Goal: Task Accomplishment & Management: Complete application form

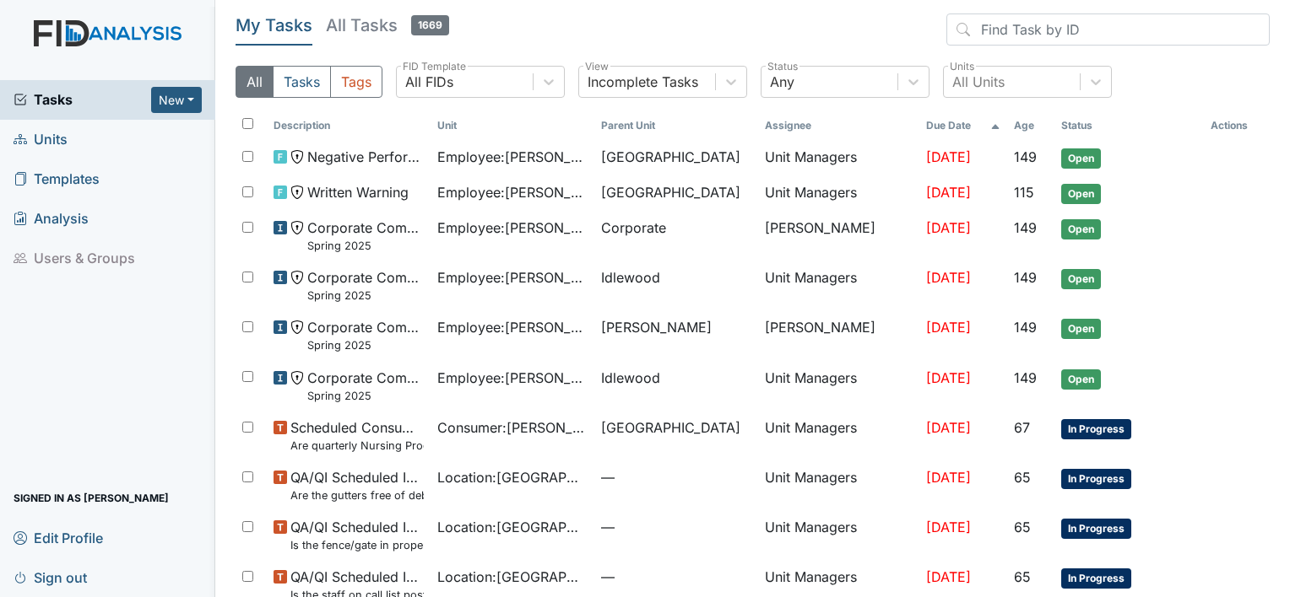
click at [59, 131] on span "Units" at bounding box center [41, 140] width 54 height 26
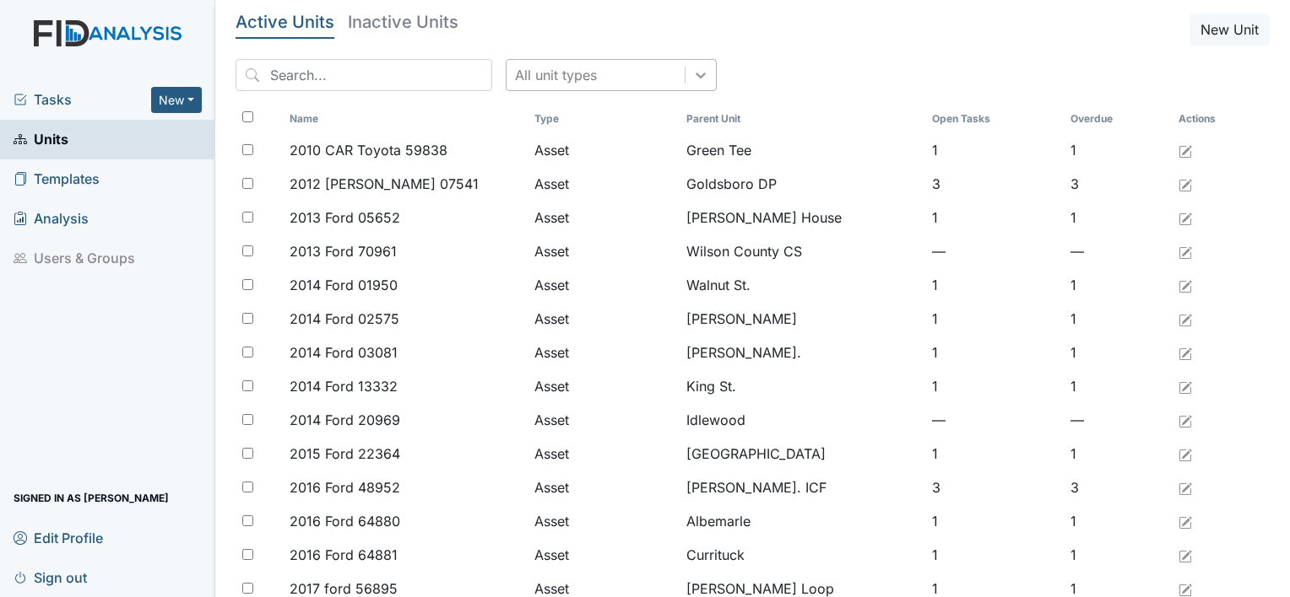
click at [692, 77] on icon at bounding box center [700, 75] width 17 height 17
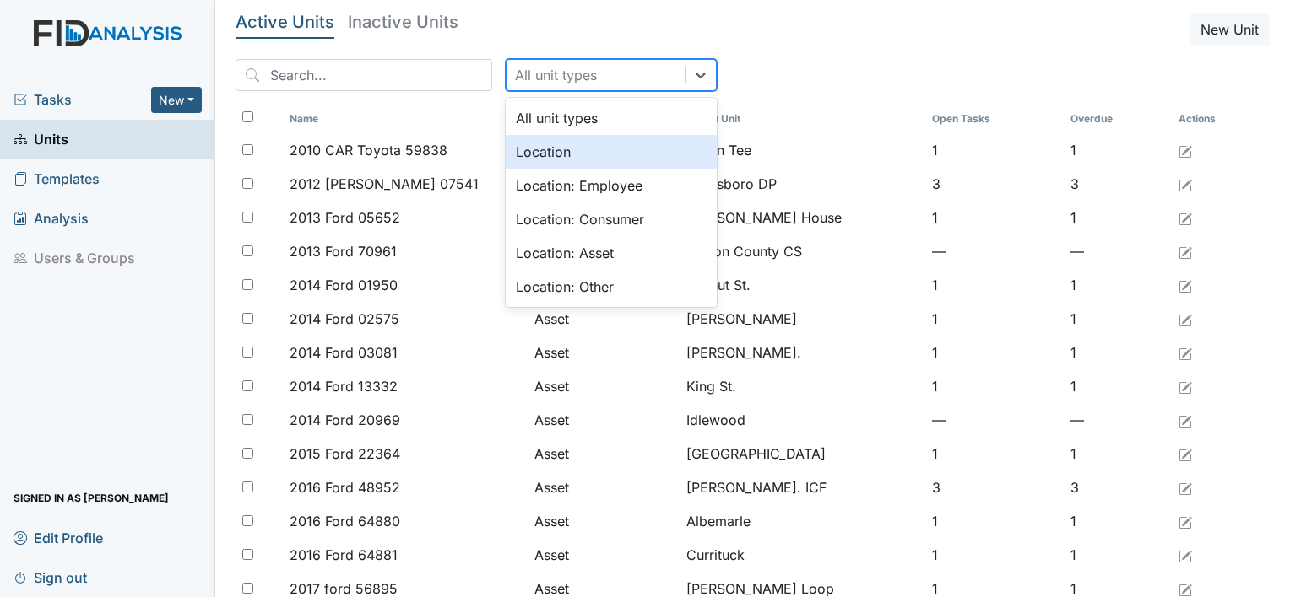
click at [611, 154] on div "Location" at bounding box center [611, 152] width 211 height 34
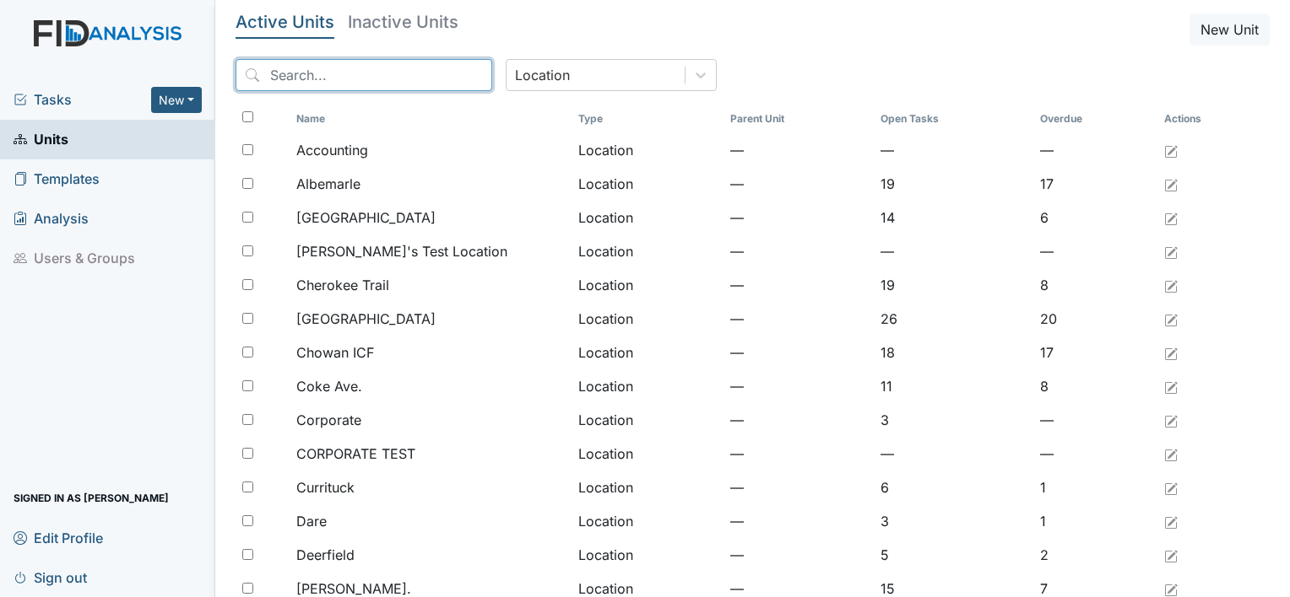
click at [289, 81] on input "search" at bounding box center [363, 75] width 257 height 32
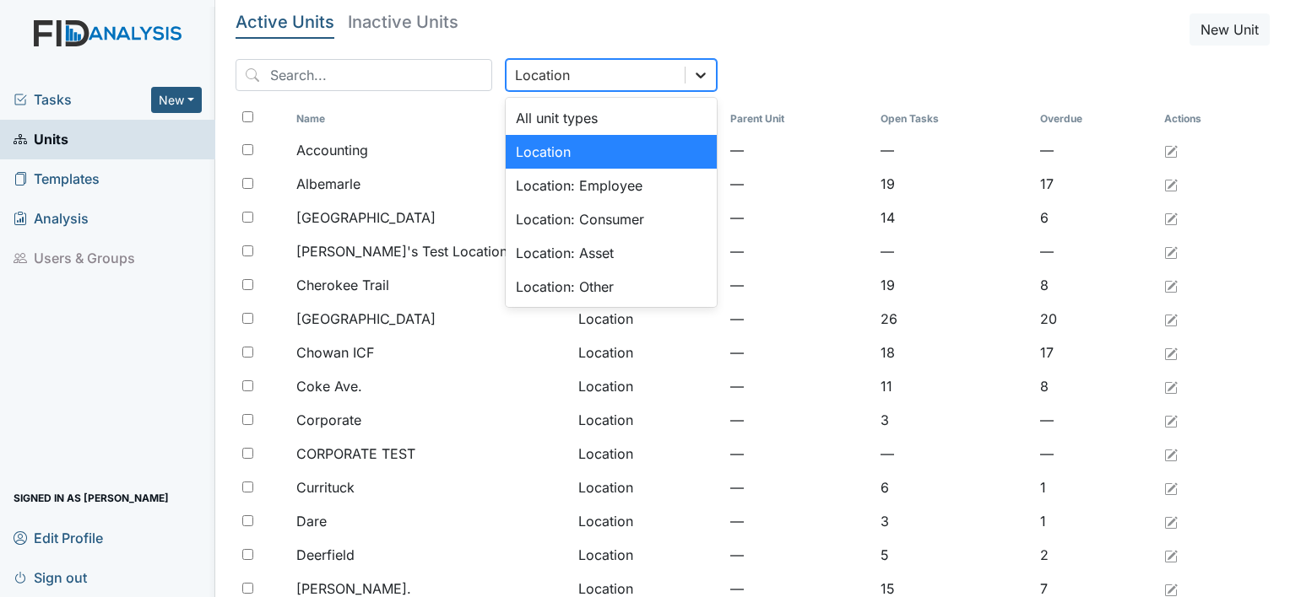
click at [692, 73] on icon at bounding box center [700, 75] width 17 height 17
click at [614, 160] on div "Location" at bounding box center [611, 152] width 211 height 34
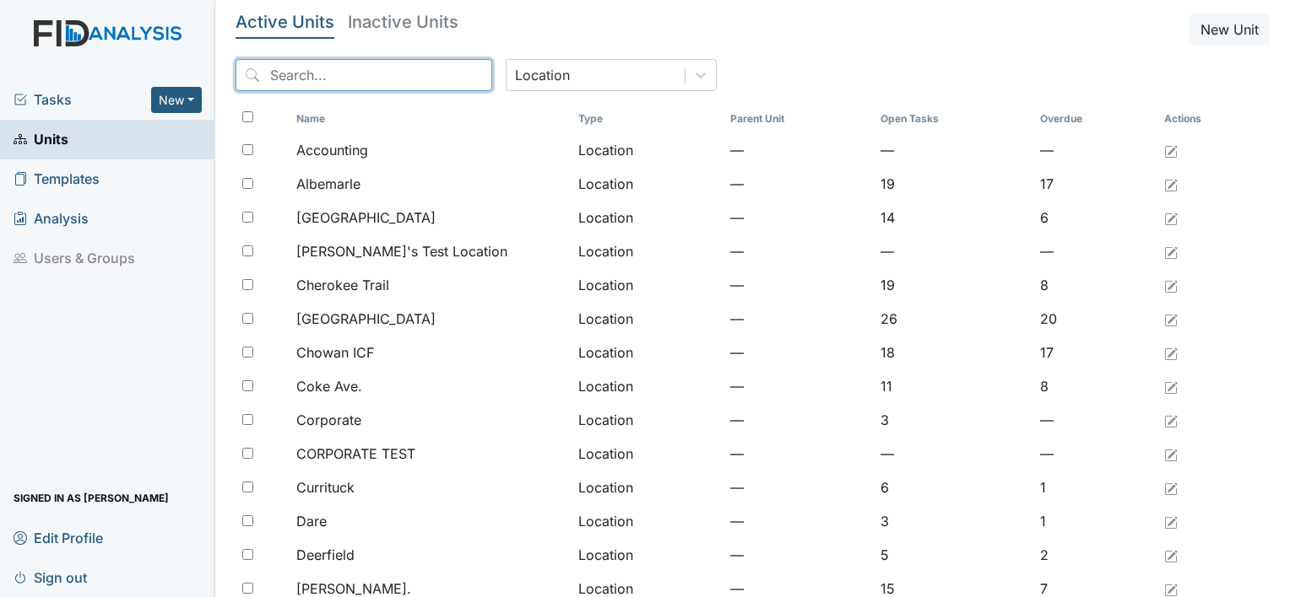
click at [380, 77] on input "search" at bounding box center [363, 75] width 257 height 32
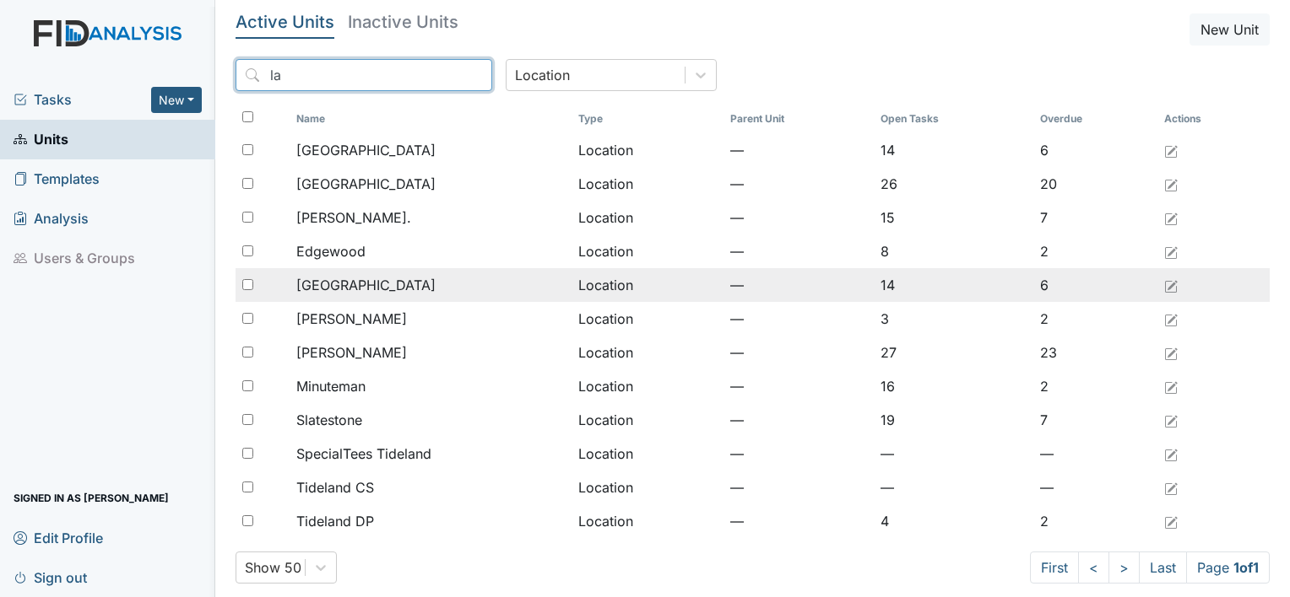
type input "la"
click at [370, 283] on div "[GEOGRAPHIC_DATA]" at bounding box center [430, 285] width 268 height 20
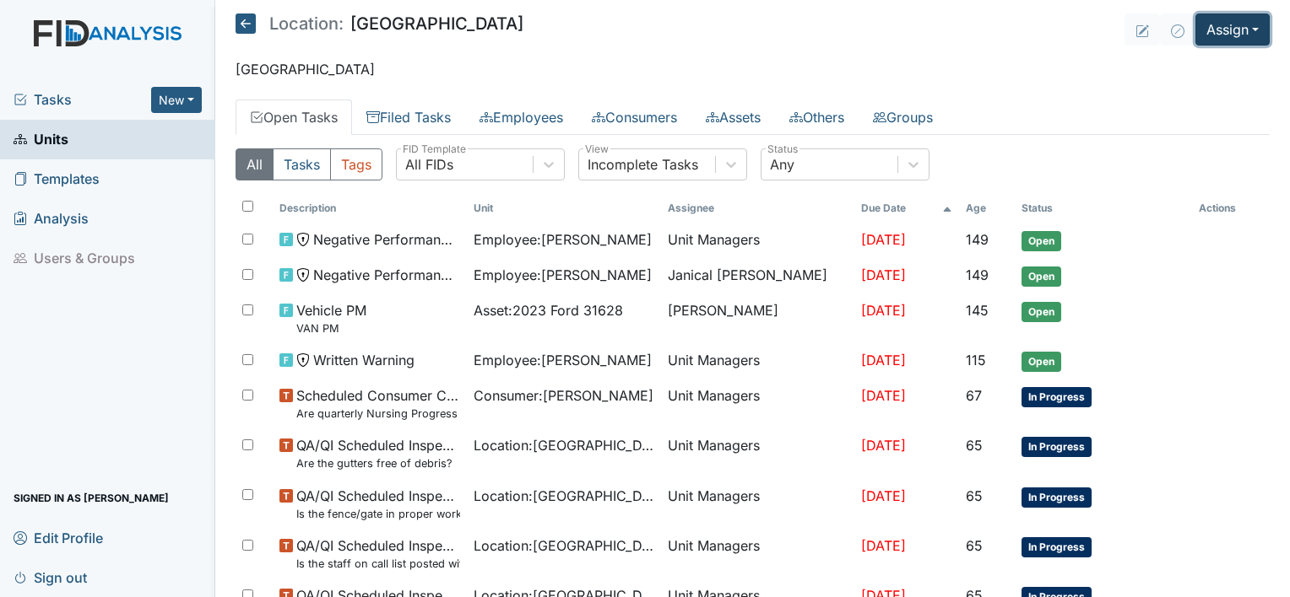
click at [1243, 39] on button "Assign" at bounding box center [1232, 30] width 74 height 32
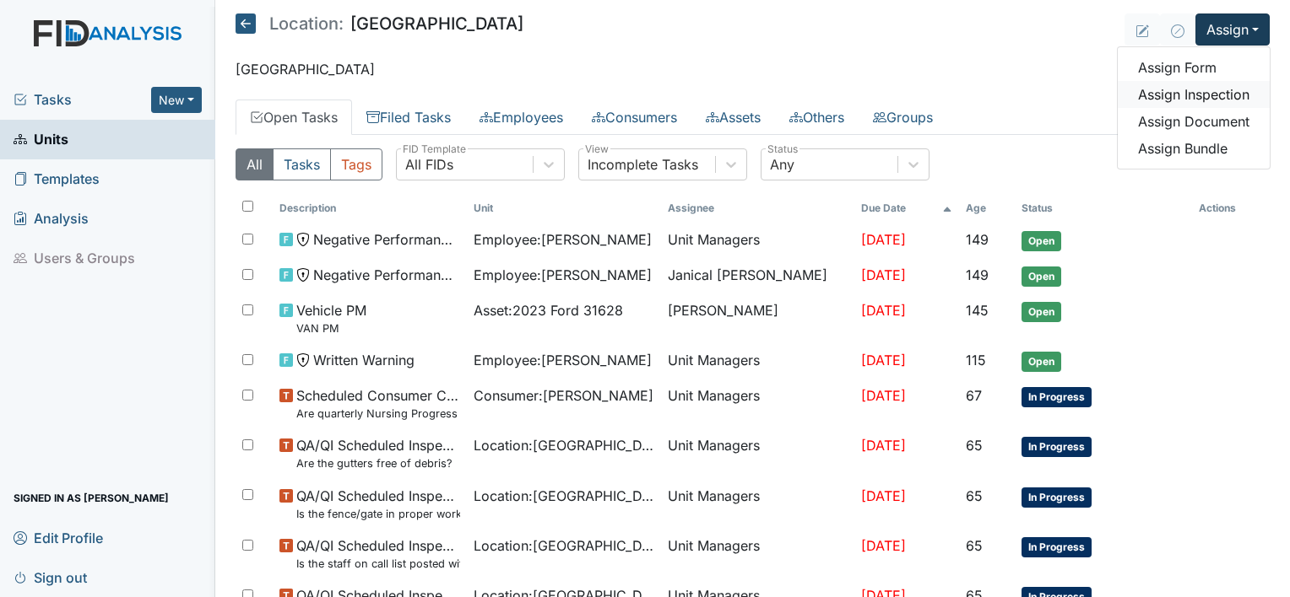
click at [1222, 91] on link "Assign Inspection" at bounding box center [1193, 94] width 152 height 27
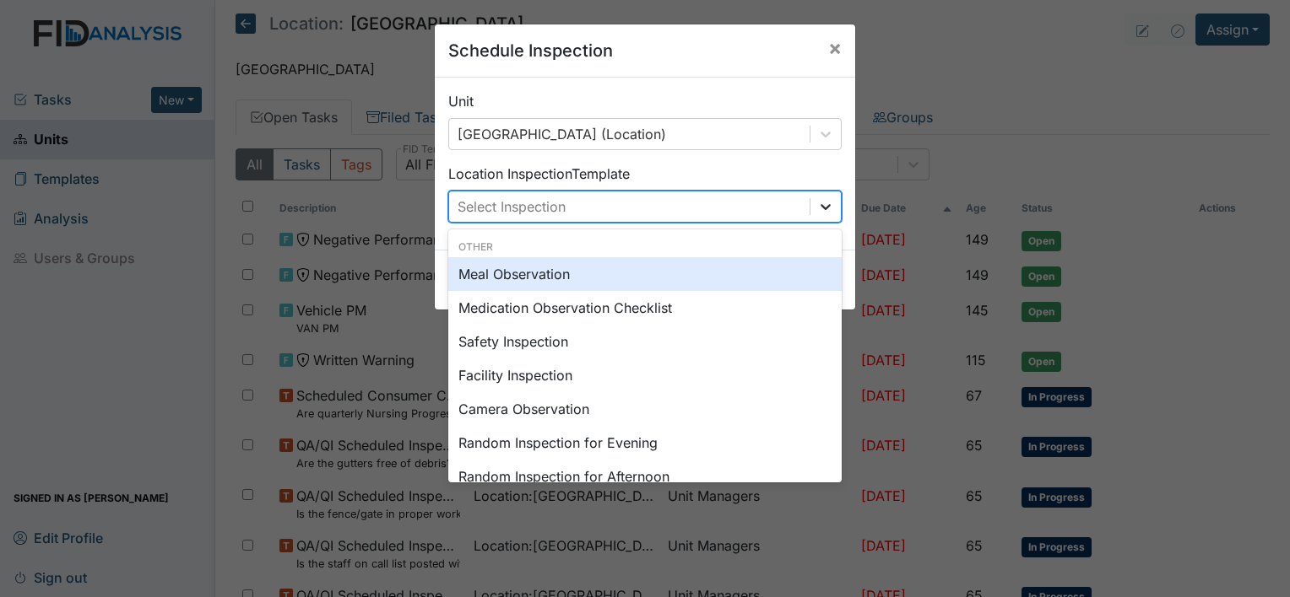
click at [817, 202] on icon at bounding box center [825, 206] width 17 height 17
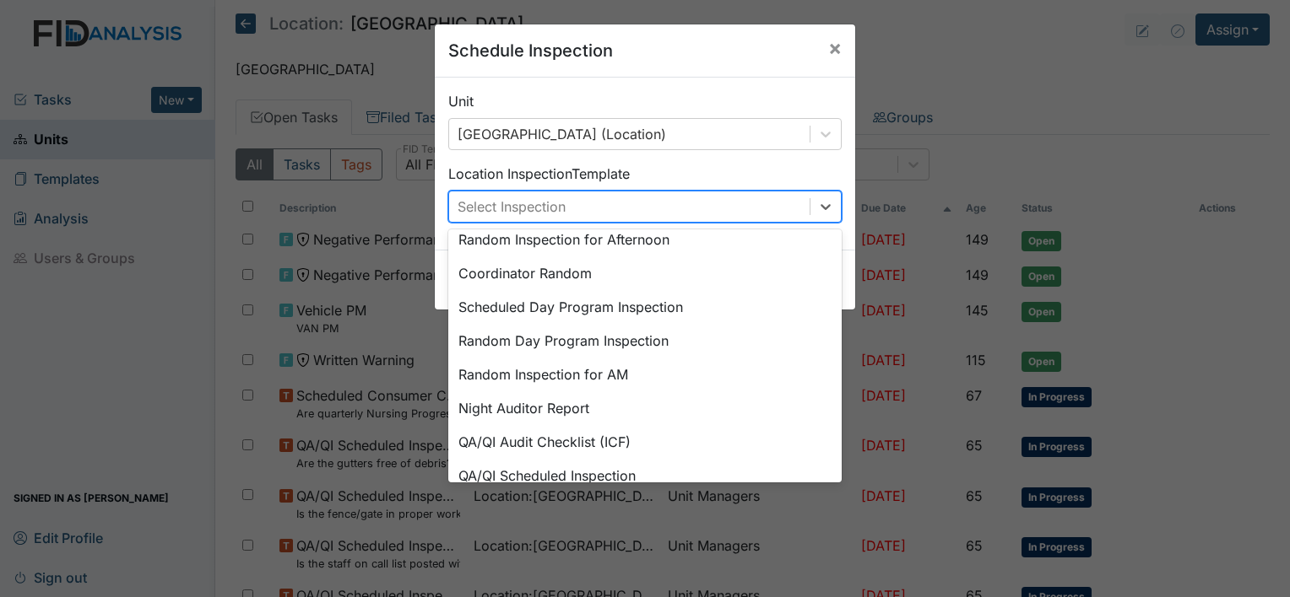
scroll to position [248, 0]
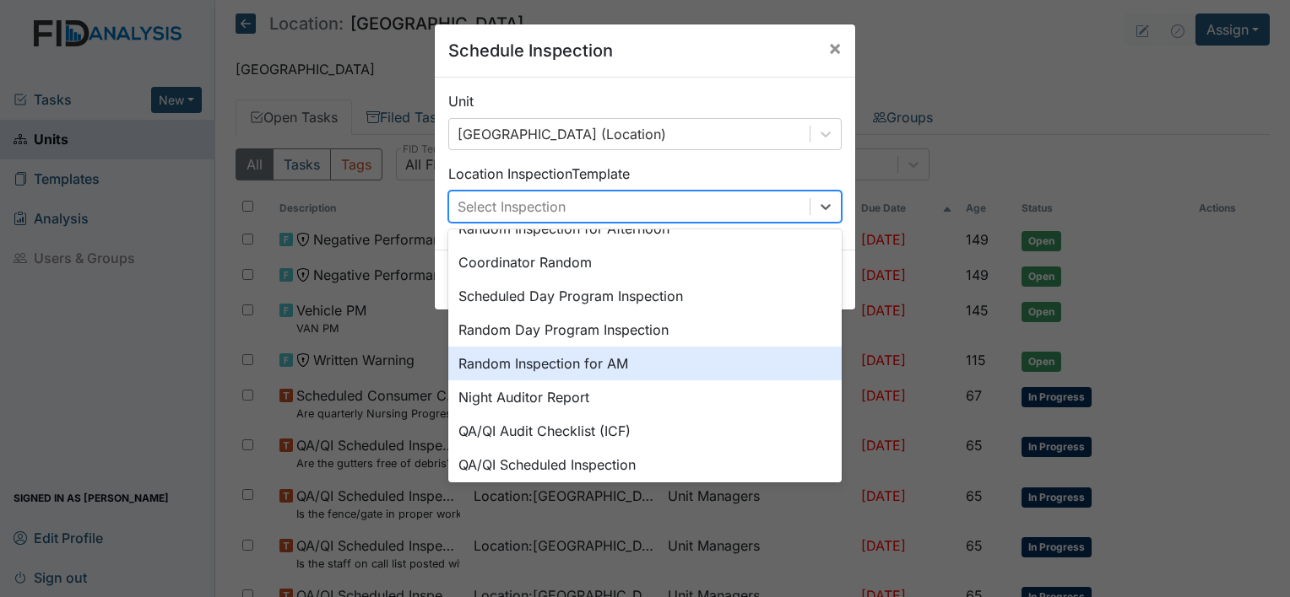
click at [727, 370] on div "Random Inspection for AM" at bounding box center [644, 364] width 393 height 34
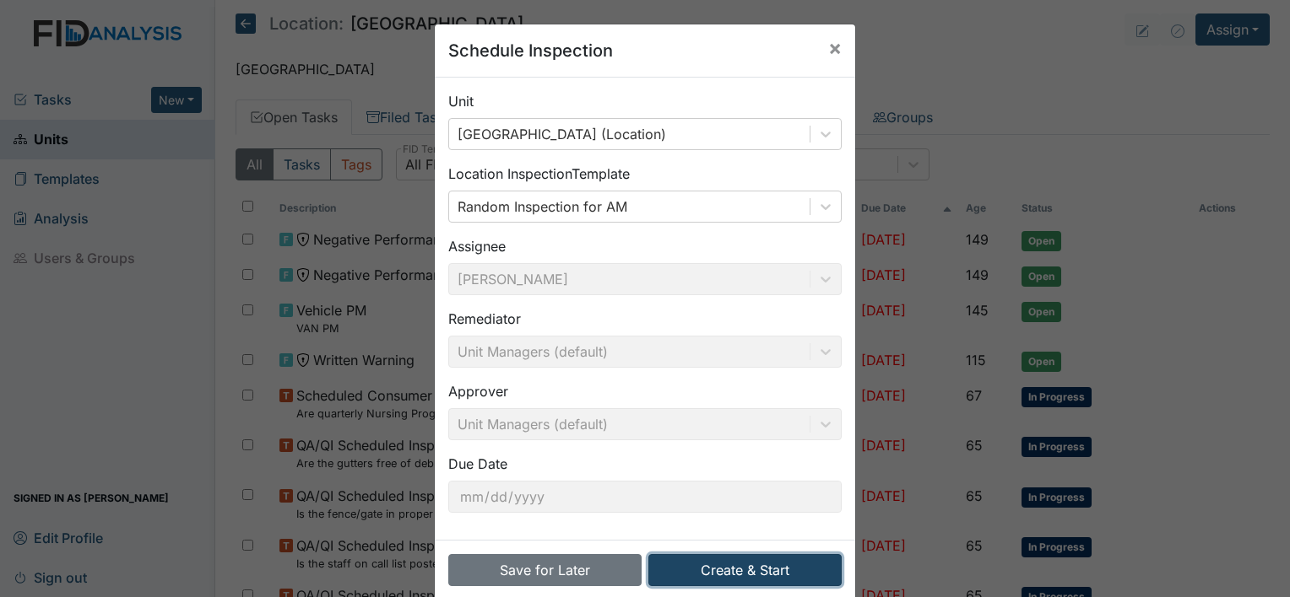
click at [726, 560] on button "Create & Start" at bounding box center [744, 570] width 193 height 32
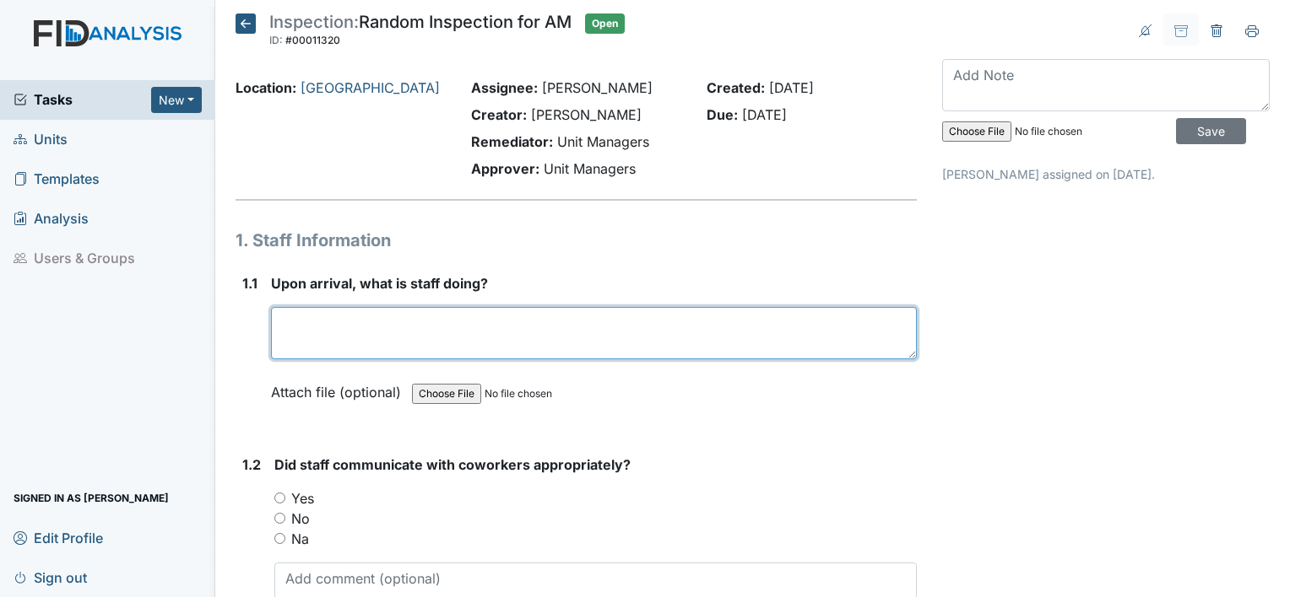
click at [354, 339] on textarea at bounding box center [594, 333] width 646 height 52
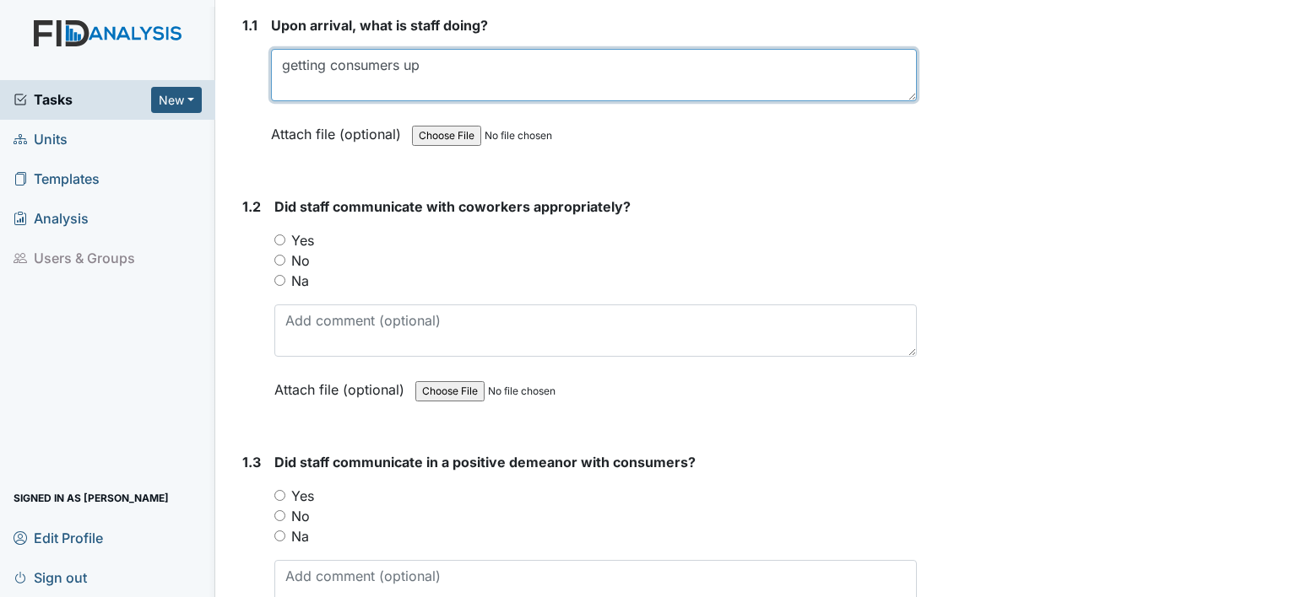
scroll to position [263, 0]
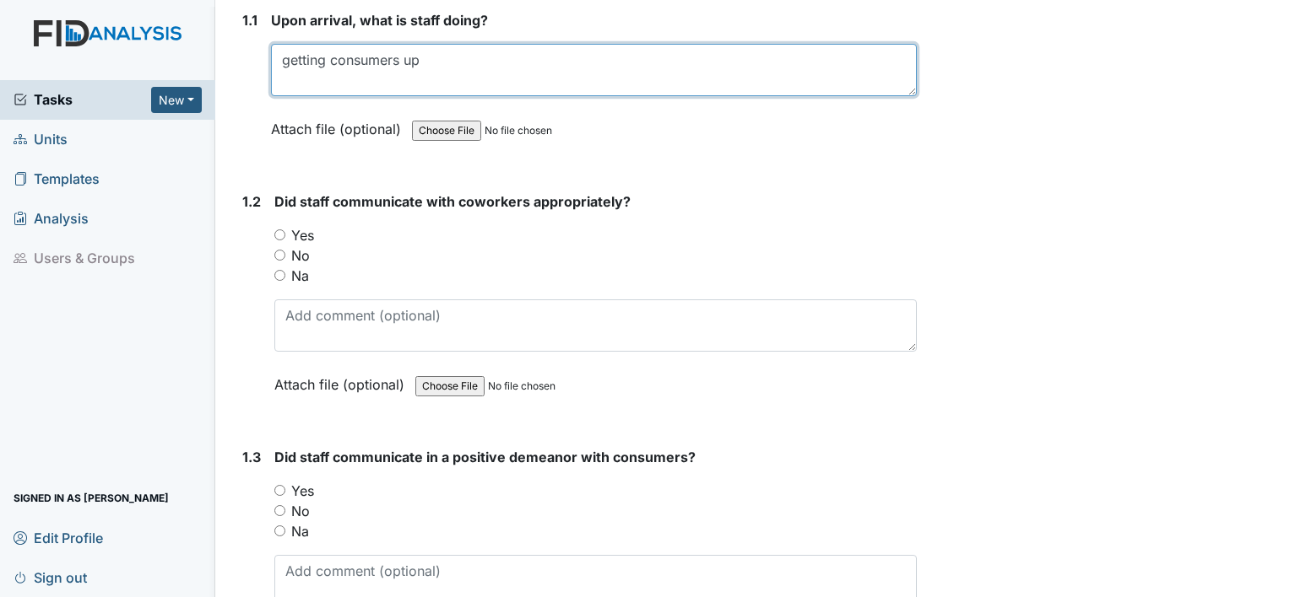
type textarea "getting consumers up"
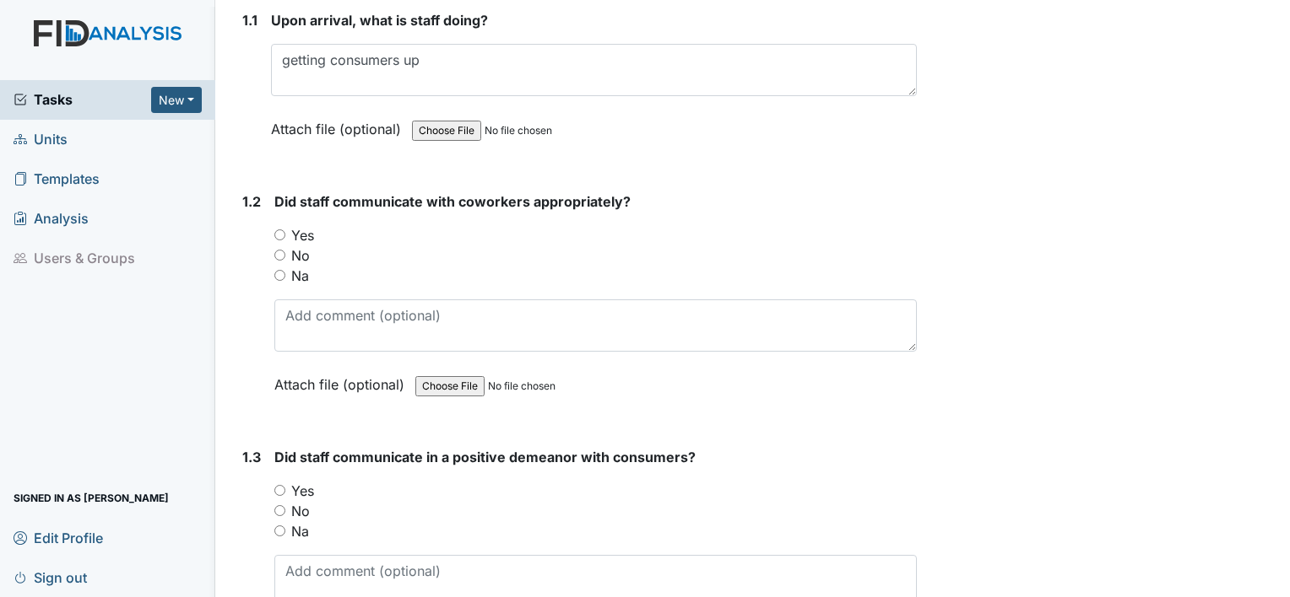
click at [278, 230] on input "Yes" at bounding box center [279, 235] width 11 height 11
radio input "true"
click at [277, 490] on input "Yes" at bounding box center [279, 490] width 11 height 11
radio input "true"
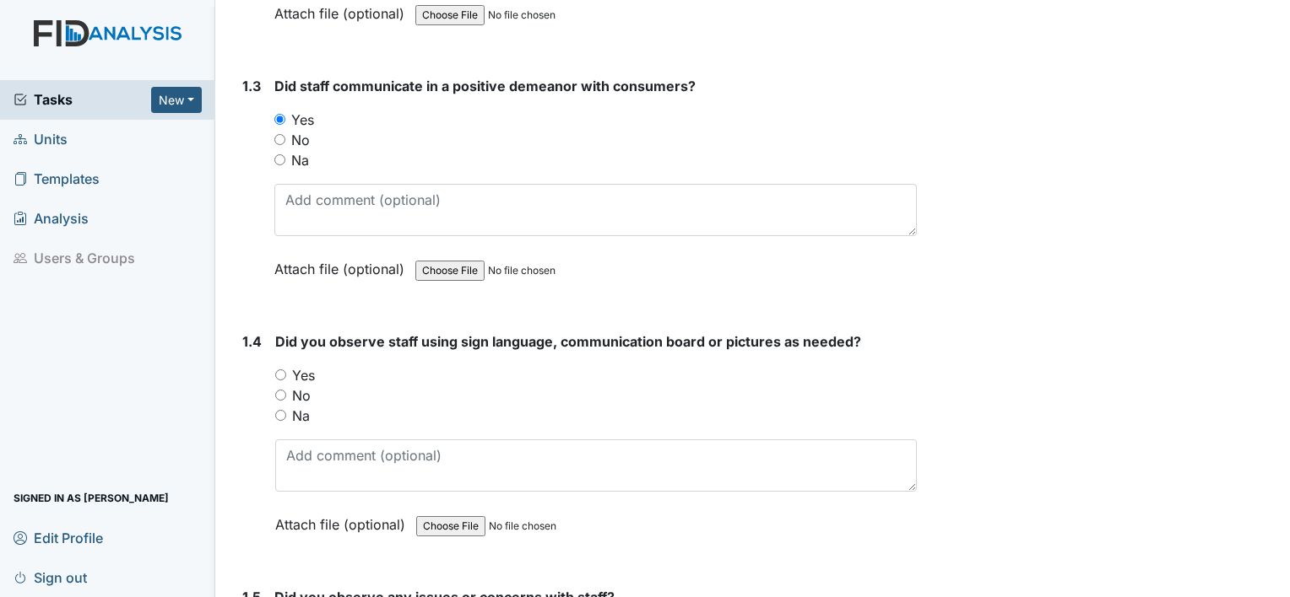
scroll to position [725, 0]
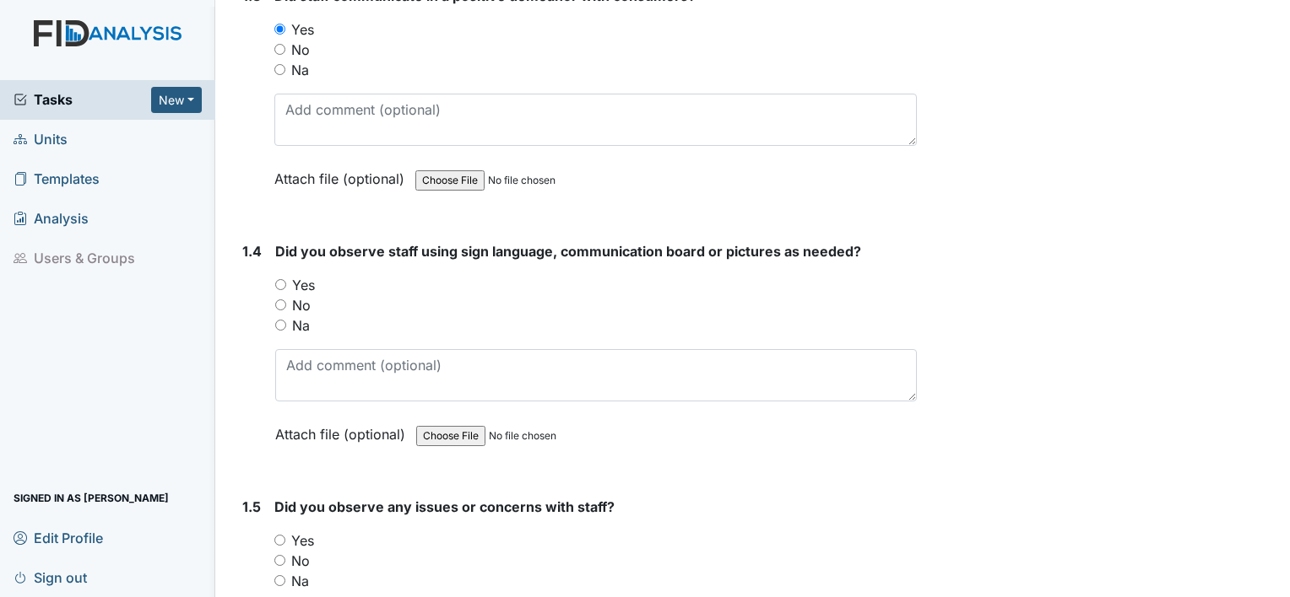
click at [280, 305] on input "No" at bounding box center [280, 305] width 11 height 11
radio input "true"
click at [278, 557] on input "No" at bounding box center [279, 560] width 11 height 11
radio input "true"
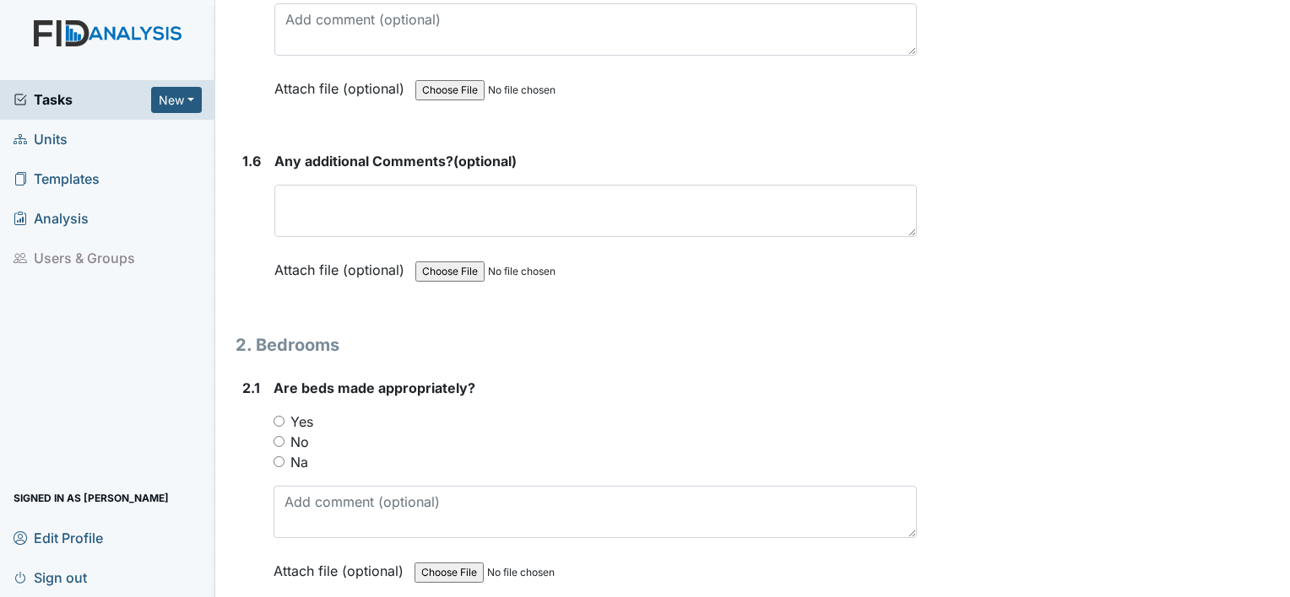
scroll to position [1383, 0]
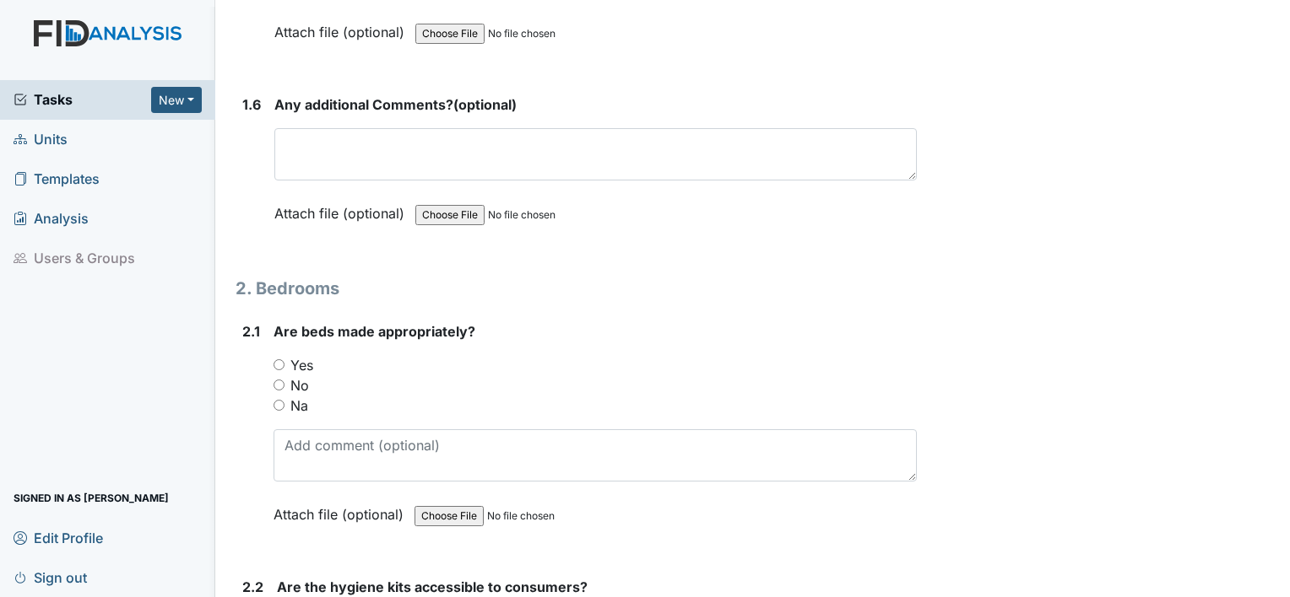
click at [277, 360] on input "Yes" at bounding box center [278, 365] width 11 height 11
radio input "true"
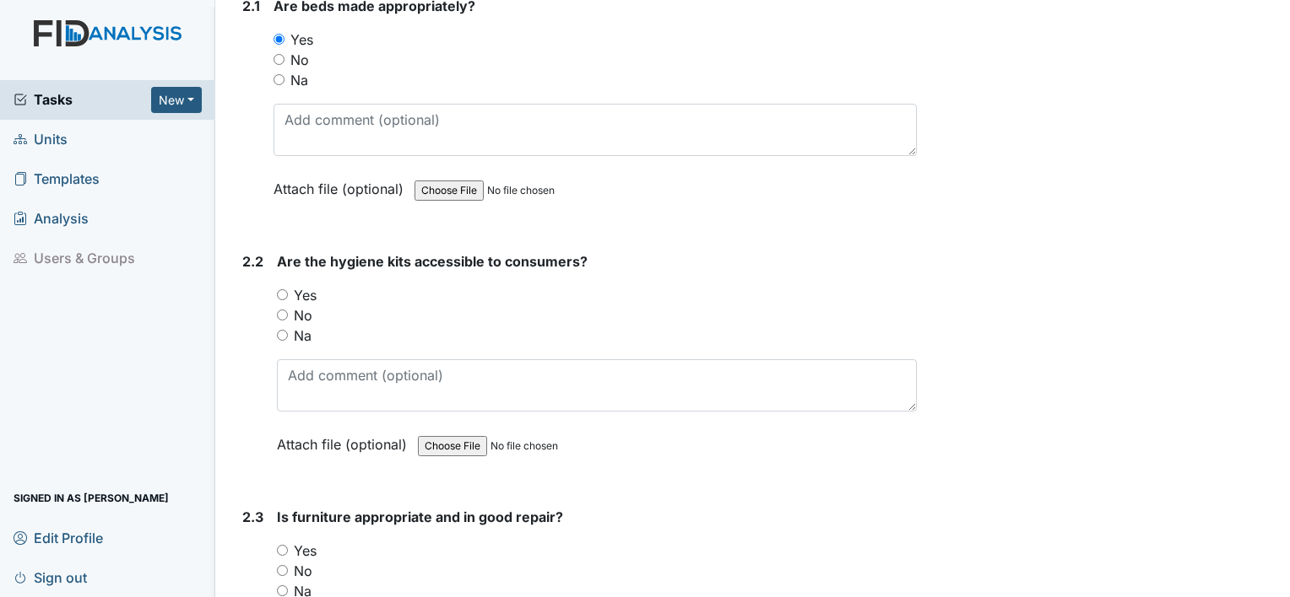
scroll to position [1782, 0]
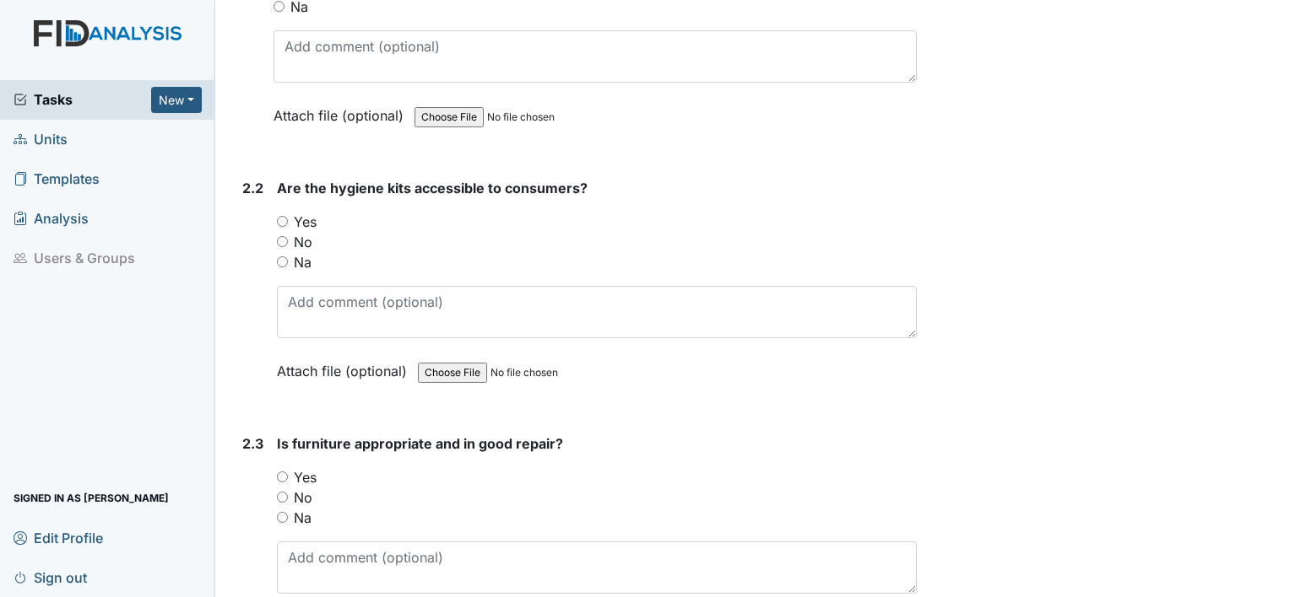
click at [284, 216] on input "Yes" at bounding box center [282, 221] width 11 height 11
radio input "true"
click at [280, 473] on input "Yes" at bounding box center [282, 477] width 11 height 11
radio input "true"
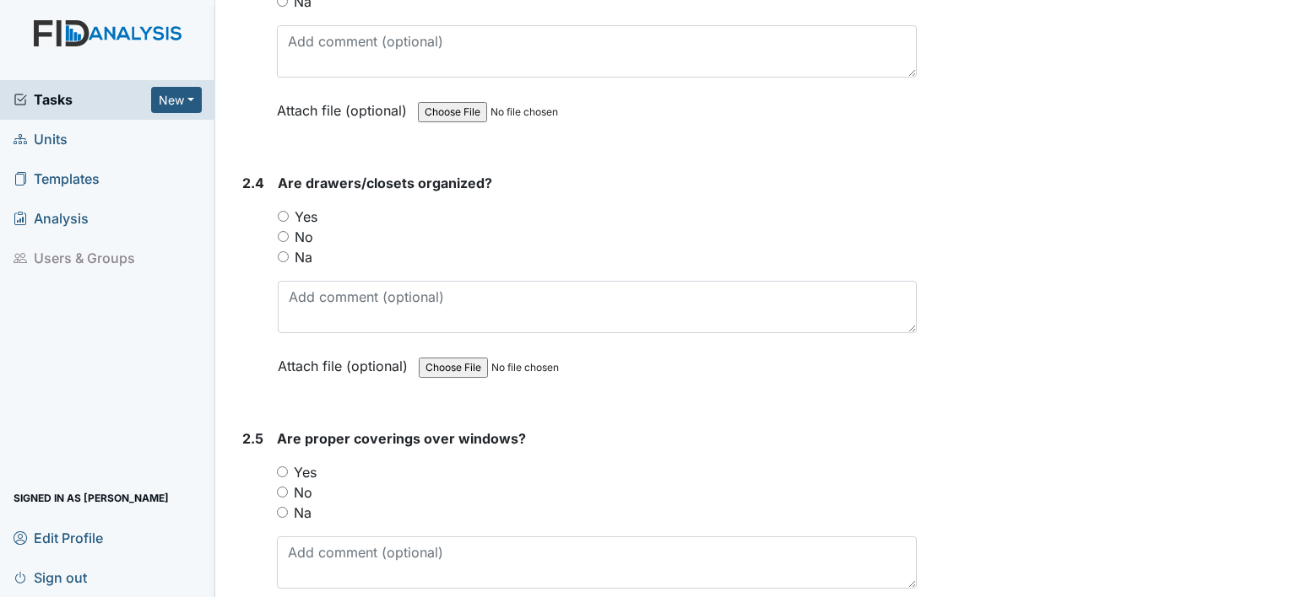
scroll to position [2299, 0]
